Goal: Navigation & Orientation: Find specific page/section

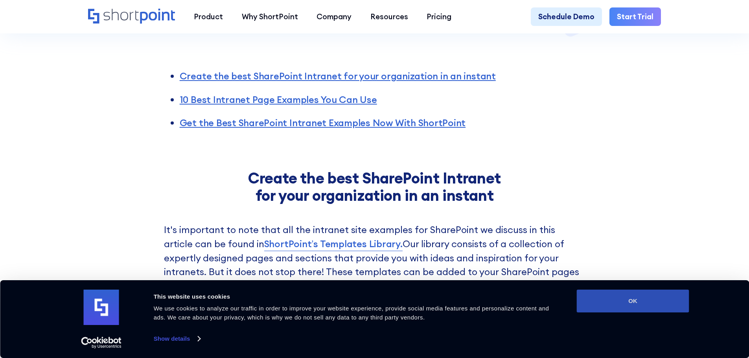
click at [628, 305] on button "OK" at bounding box center [633, 301] width 112 height 23
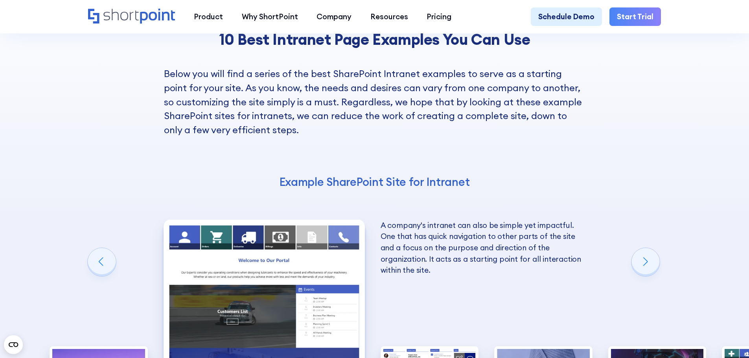
scroll to position [1336, 0]
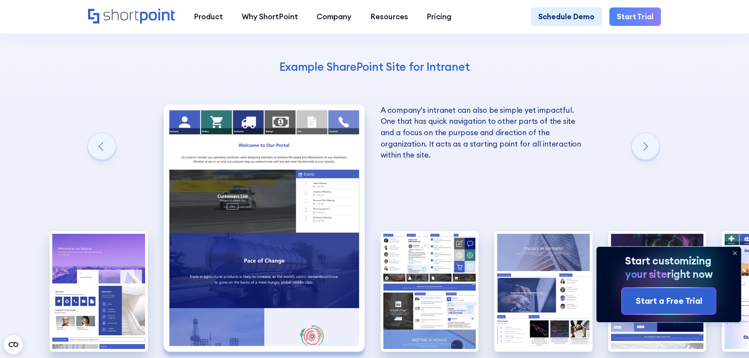
click at [50, 135] on div "A complete SharePoint intranet has a design that identifies with the company's …" at bounding box center [127, 228] width 154 height 308
click at [462, 112] on div "10 Best Intranet Page Examples You Can Use Below you will find a series of the …" at bounding box center [374, 154] width 749 height 625
click at [285, 129] on img "2 / 10" at bounding box center [263, 228] width 201 height 247
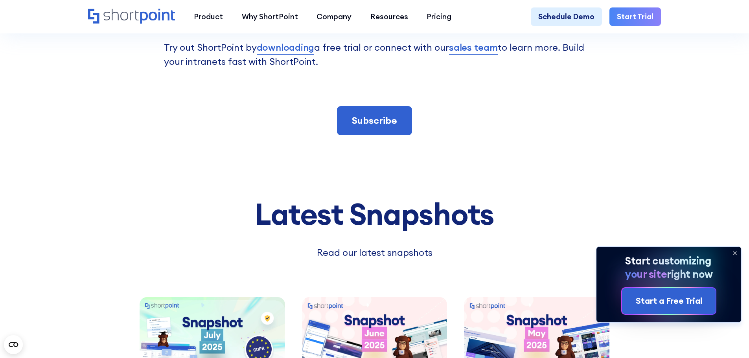
scroll to position [1965, 0]
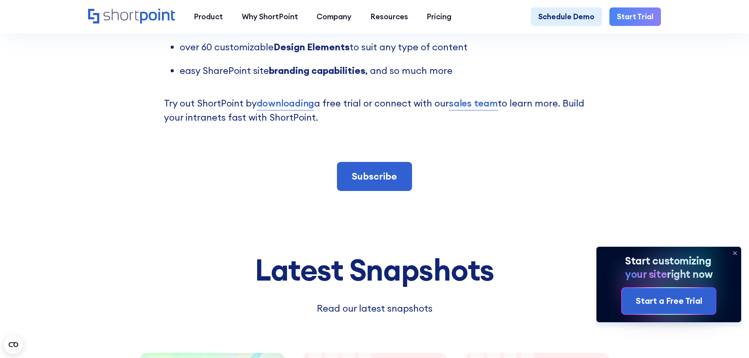
click at [734, 249] on icon at bounding box center [734, 253] width 13 height 13
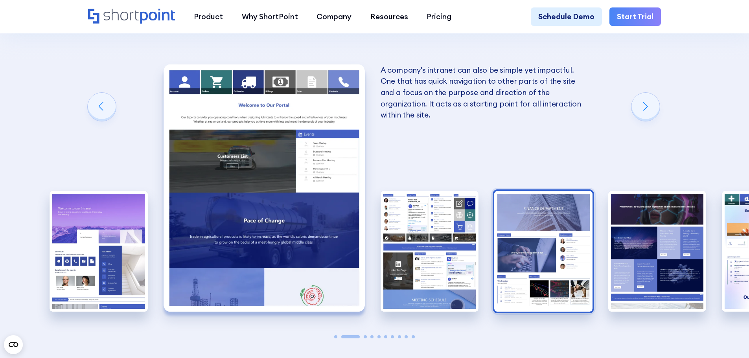
scroll to position [1376, 0]
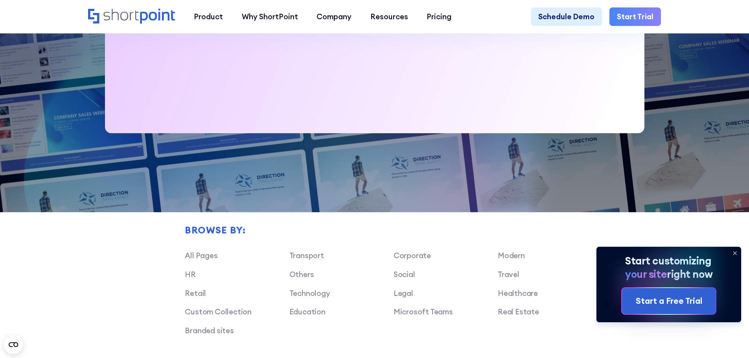
scroll to position [472, 0]
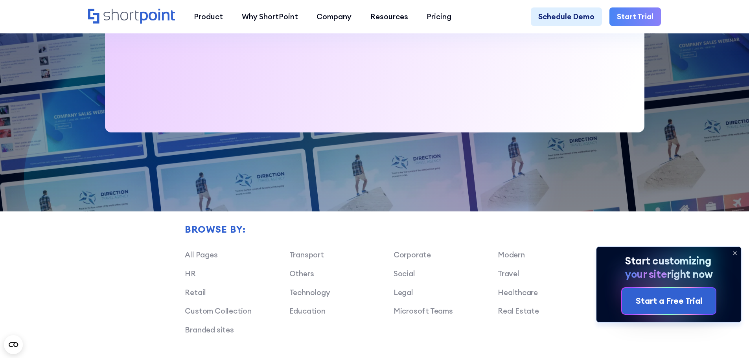
click at [733, 251] on icon at bounding box center [734, 253] width 13 height 13
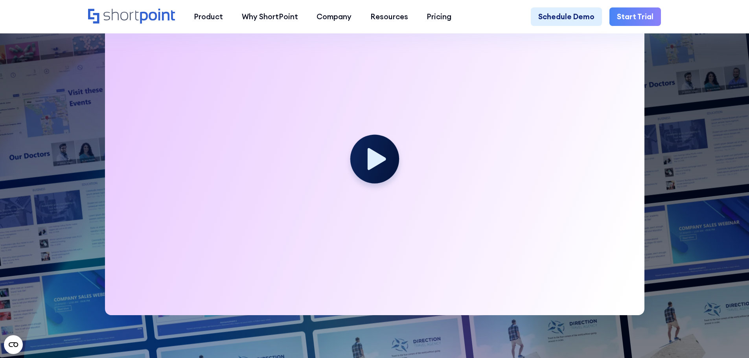
scroll to position [275, 0]
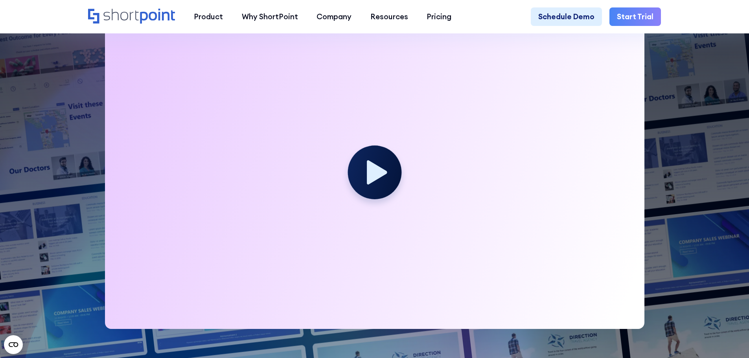
click at [376, 175] on icon at bounding box center [377, 172] width 20 height 24
